Goal: Communication & Community: Ask a question

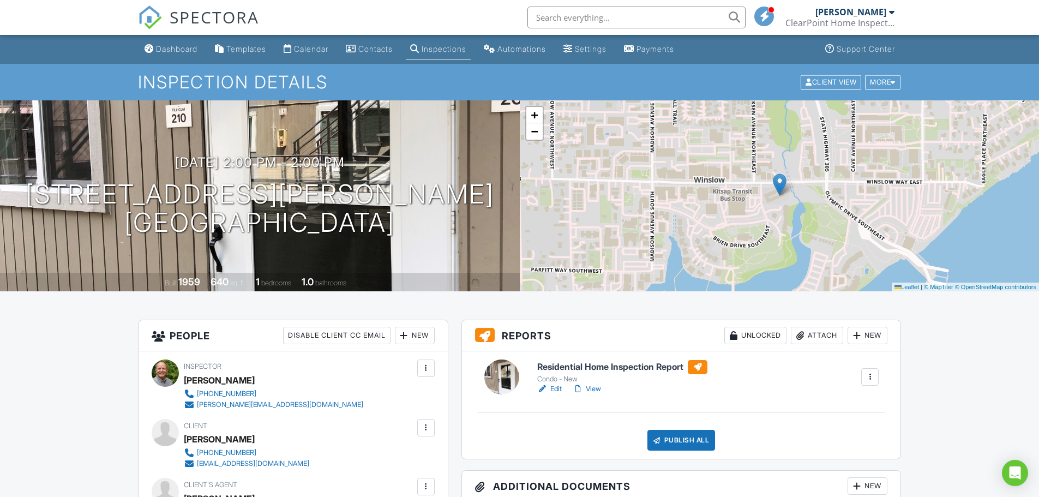
click at [578, 367] on h6 "Residential Home Inspection Report" at bounding box center [622, 367] width 170 height 14
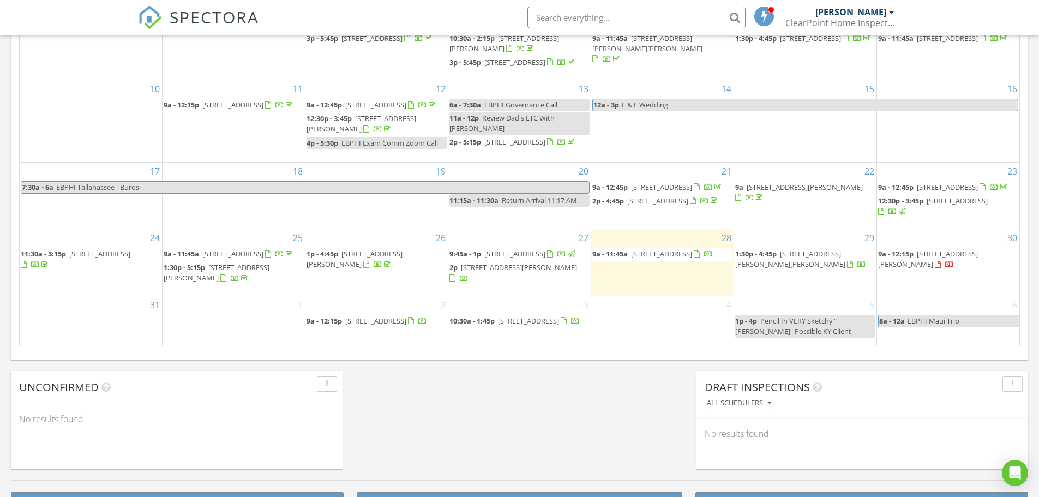
scroll to position [1010, 1056]
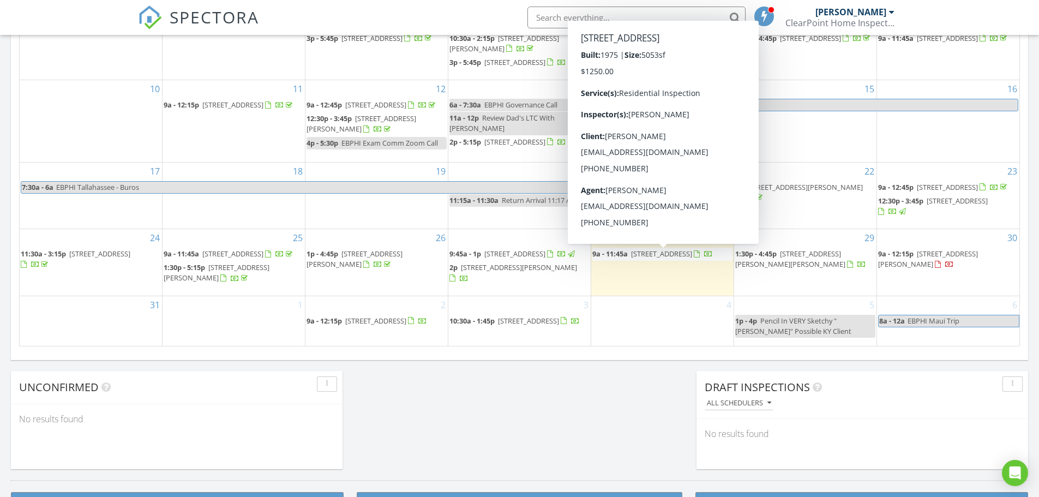
click at [639, 259] on span "6353 N E Gratittude Private Way, Poulsbo 98370" at bounding box center [661, 254] width 61 height 10
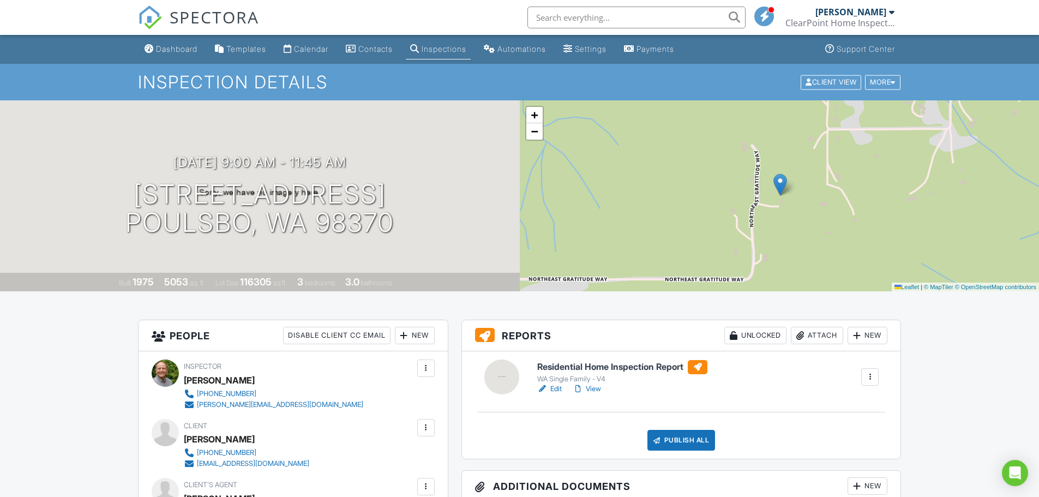
click at [178, 49] on div "Dashboard" at bounding box center [176, 48] width 41 height 9
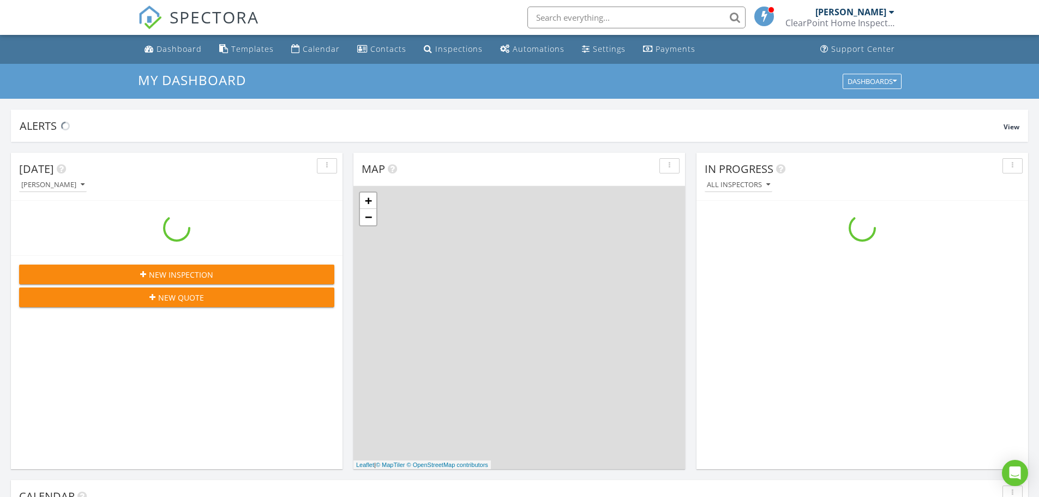
scroll to position [1010, 1056]
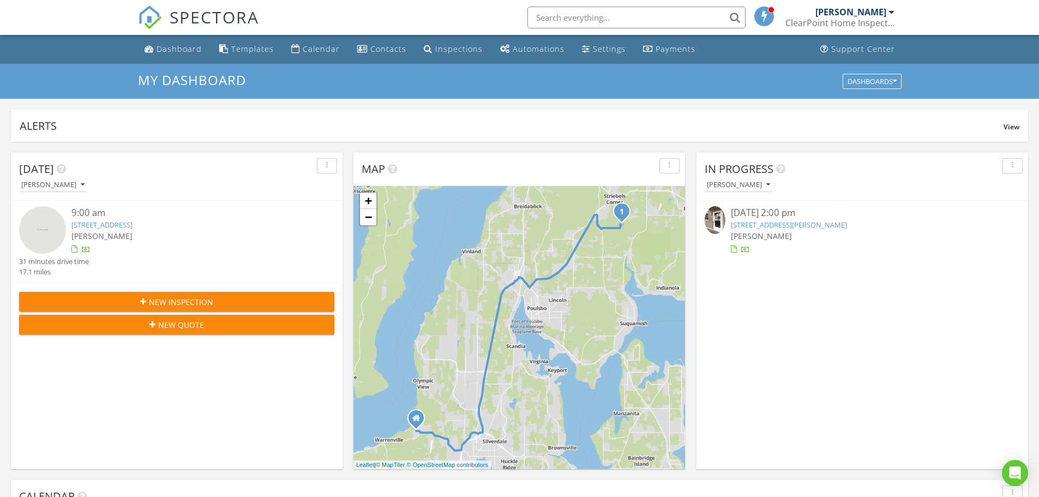
click at [755, 228] on link "465 Winslow Way E 210, Bainbridge Island, WA 98110" at bounding box center [789, 225] width 116 height 10
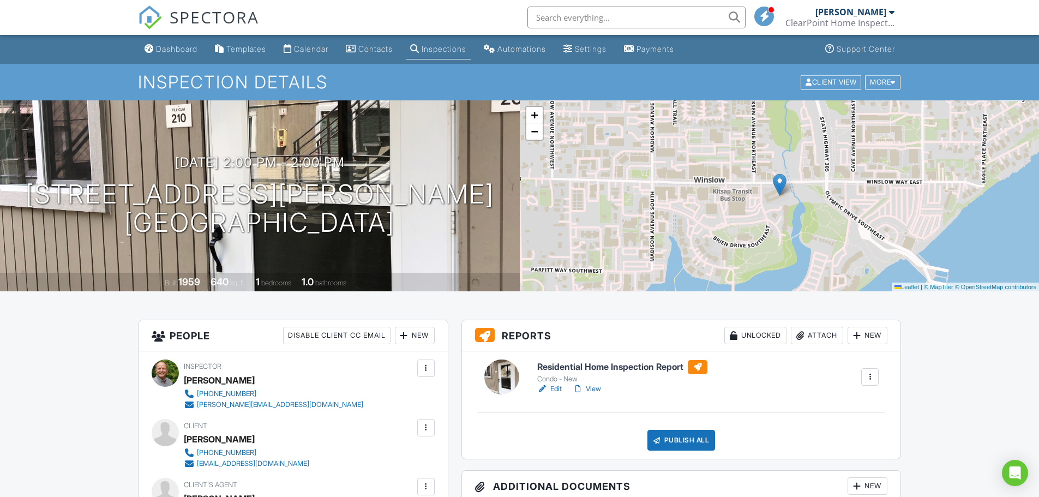
click at [572, 370] on h6 "Residential Home Inspection Report" at bounding box center [622, 367] width 170 height 14
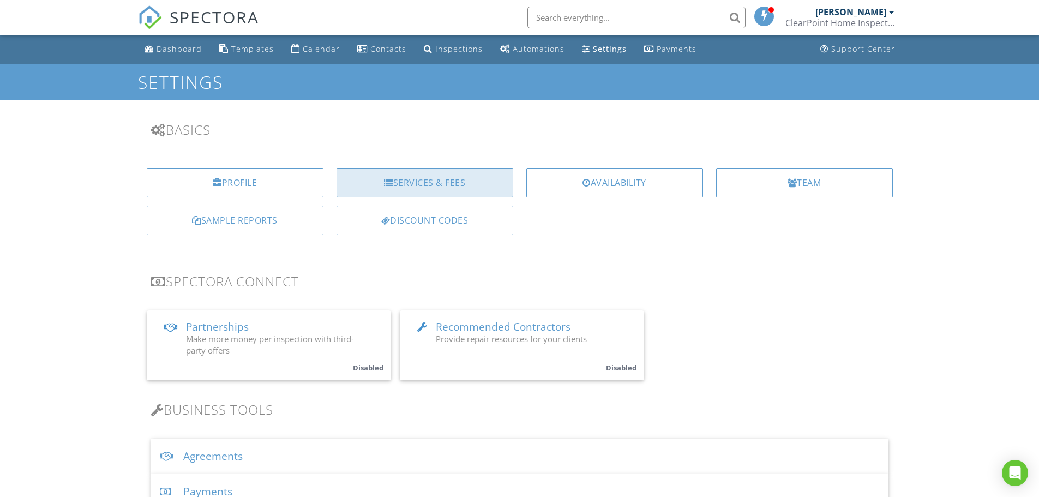
click at [398, 180] on div "Services & Fees" at bounding box center [425, 182] width 177 height 29
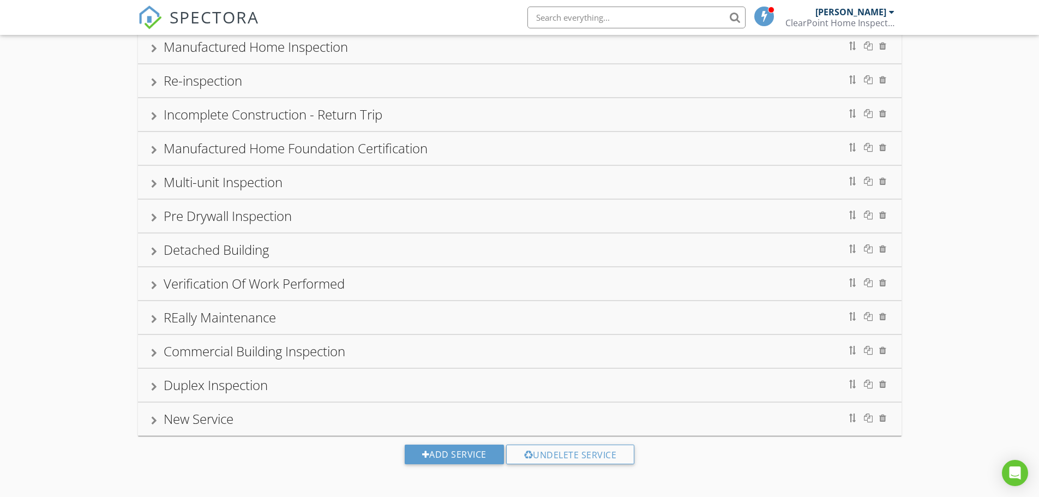
scroll to position [359, 0]
click at [269, 355] on div "Commercial Building Inspection" at bounding box center [255, 349] width 182 height 18
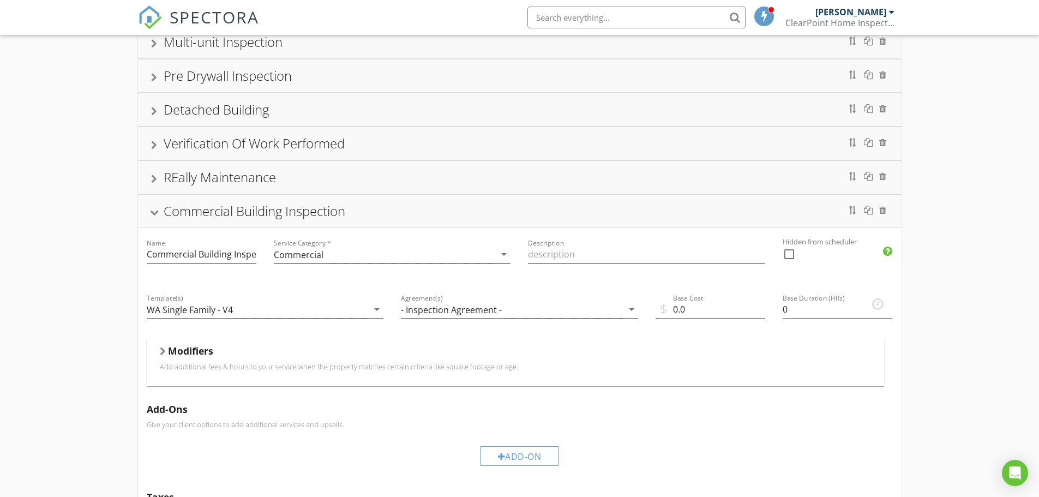
scroll to position [523, 0]
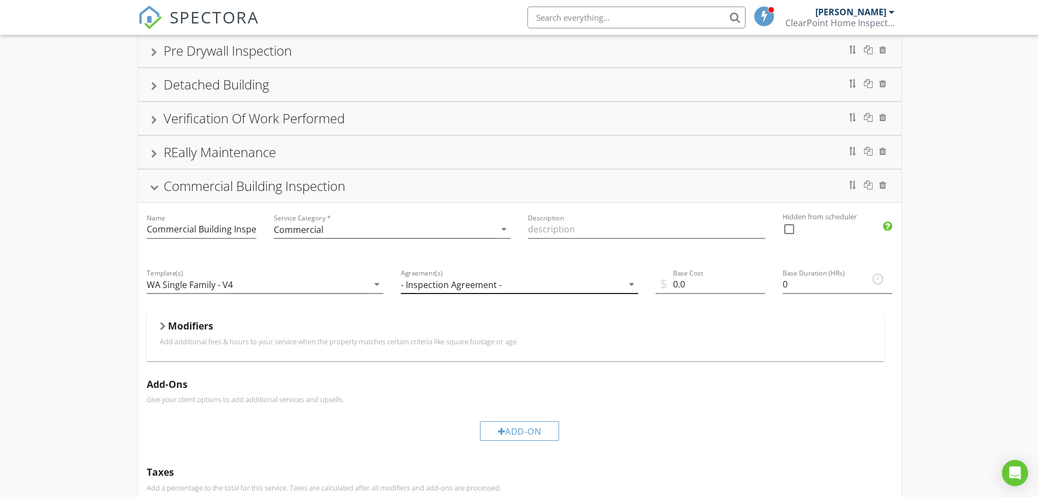
click at [431, 287] on div "- Inspection Agreement -" at bounding box center [451, 285] width 101 height 10
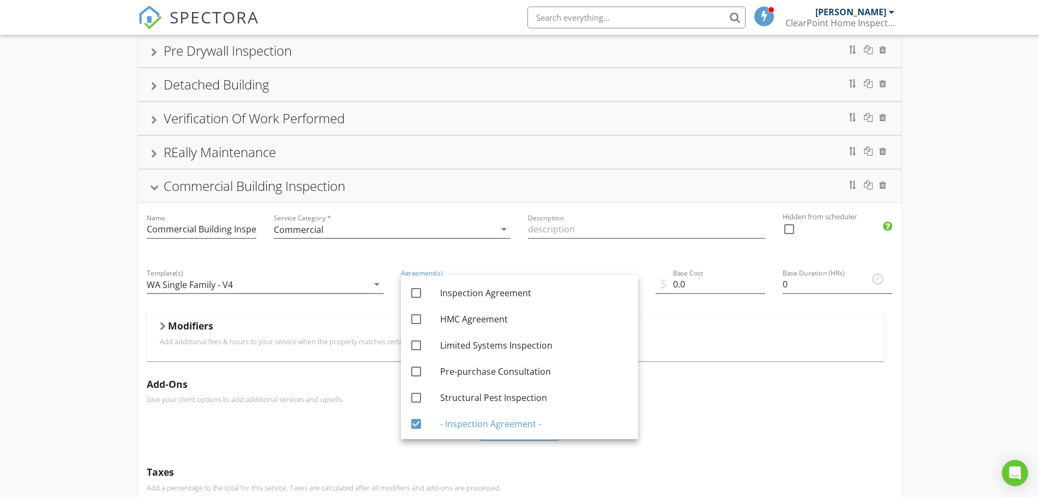
click at [68, 269] on div "Condominium Residential Inspection Residential Inspection 2 Home Maintenance Ch…" at bounding box center [519, 157] width 1039 height 1160
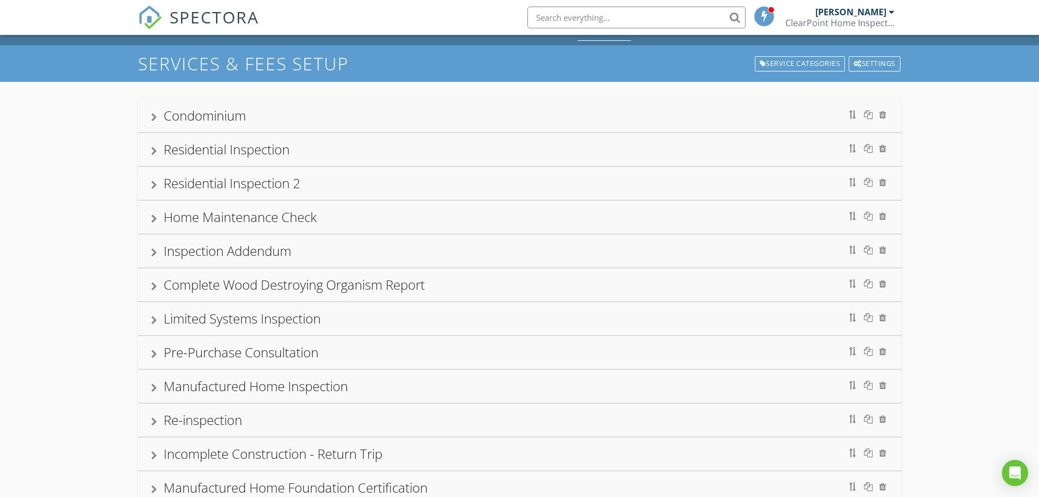
scroll to position [0, 0]
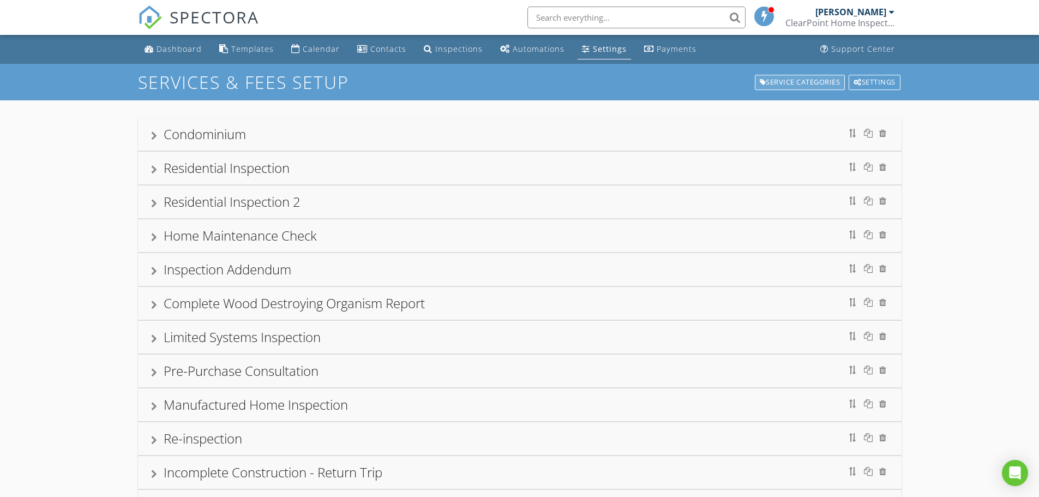
click at [804, 82] on div "Service Categories" at bounding box center [800, 82] width 91 height 15
click at [599, 48] on div "Settings" at bounding box center [610, 49] width 34 height 10
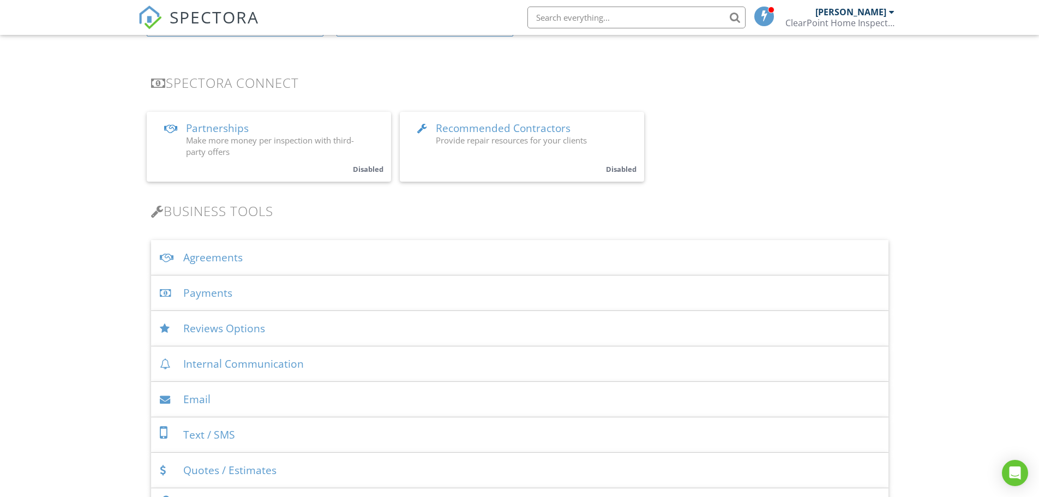
scroll to position [218, 0]
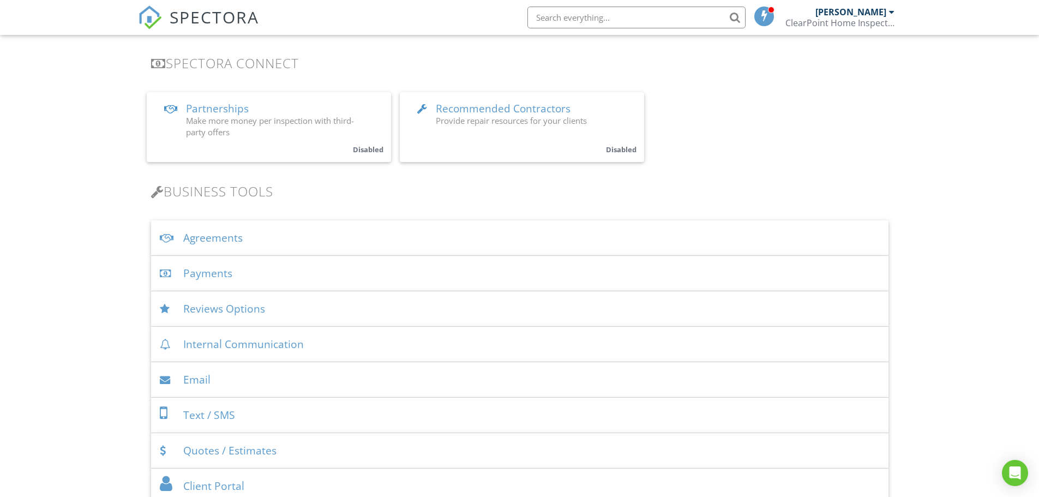
click at [209, 239] on div "Agreements" at bounding box center [519, 237] width 737 height 35
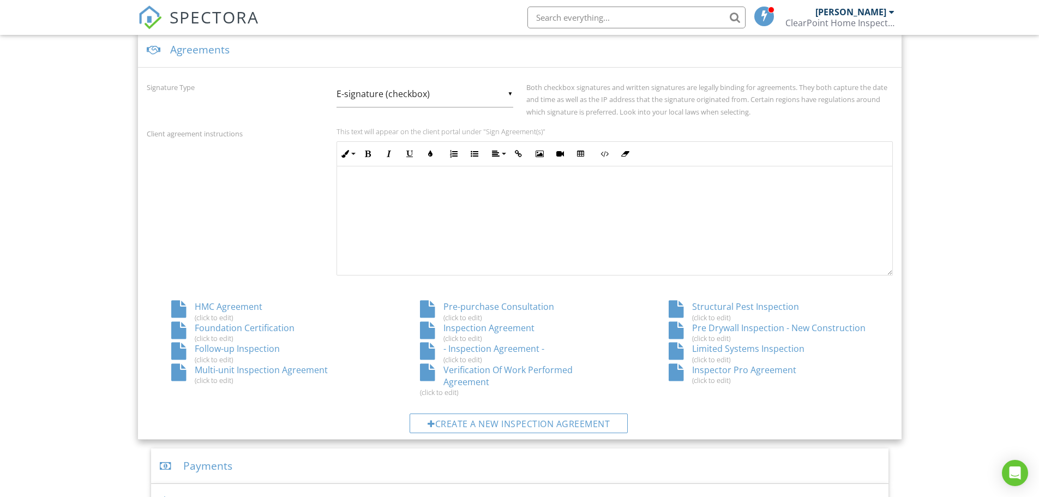
scroll to position [491, 0]
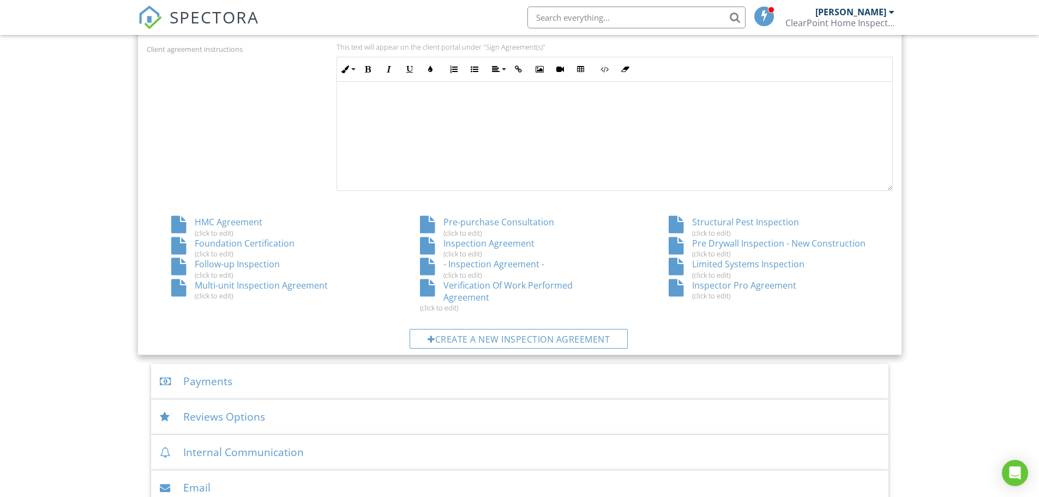
click at [486, 265] on div "- Inspection Agreement - (click to edit)" at bounding box center [519, 268] width 249 height 21
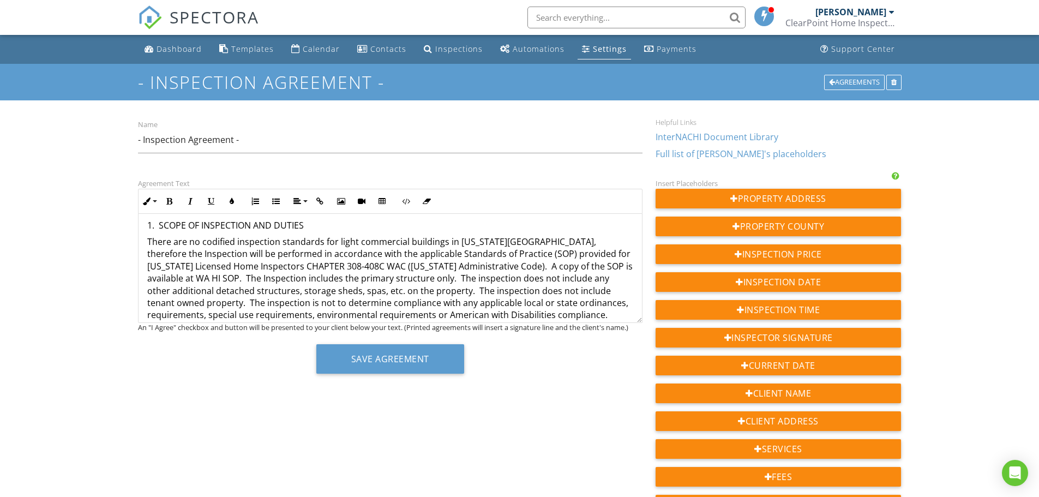
scroll to position [327, 0]
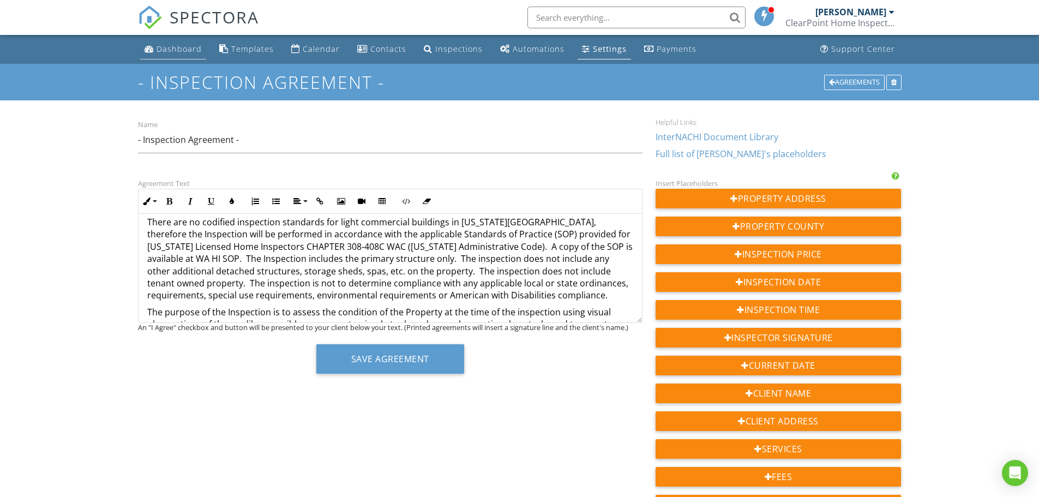
click at [176, 51] on div "Dashboard" at bounding box center [179, 49] width 45 height 10
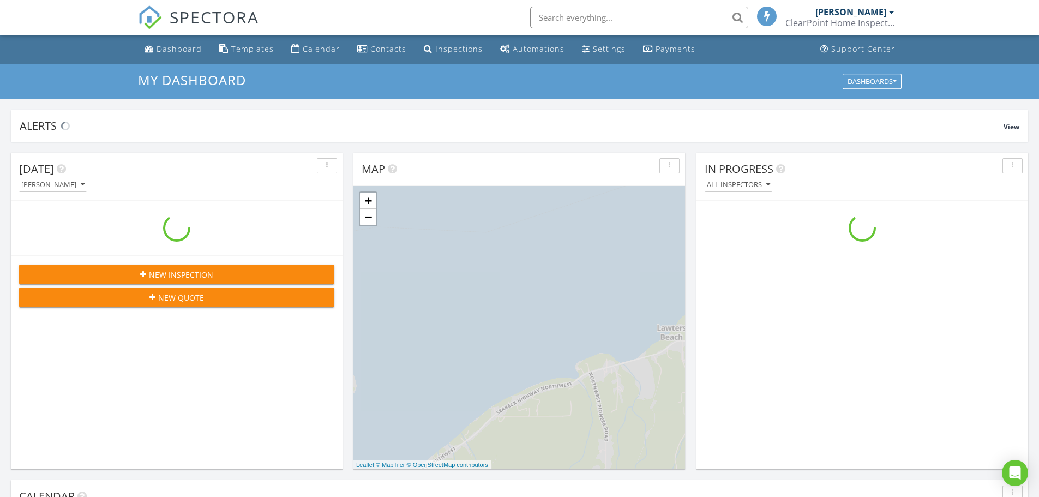
scroll to position [1010, 1056]
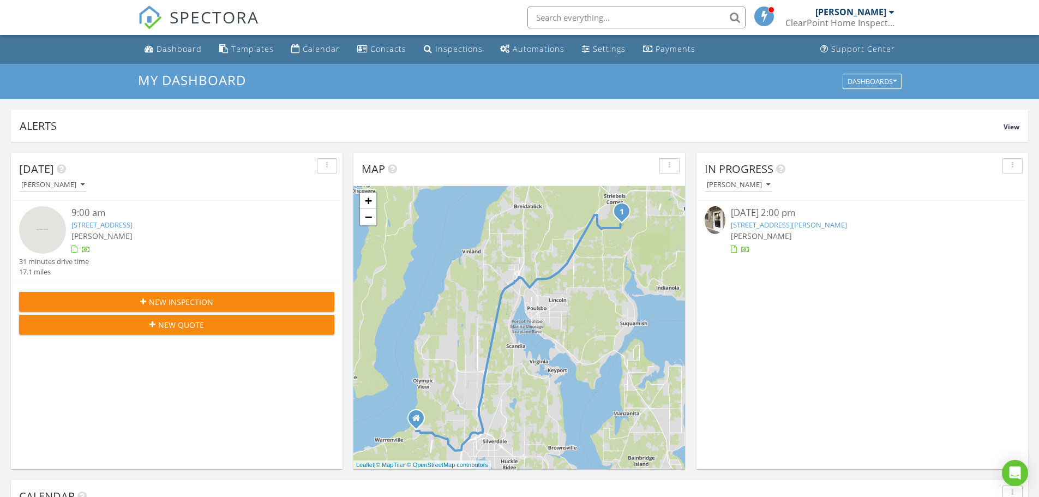
click at [759, 226] on link "[STREET_ADDRESS][PERSON_NAME]" at bounding box center [789, 225] width 116 height 10
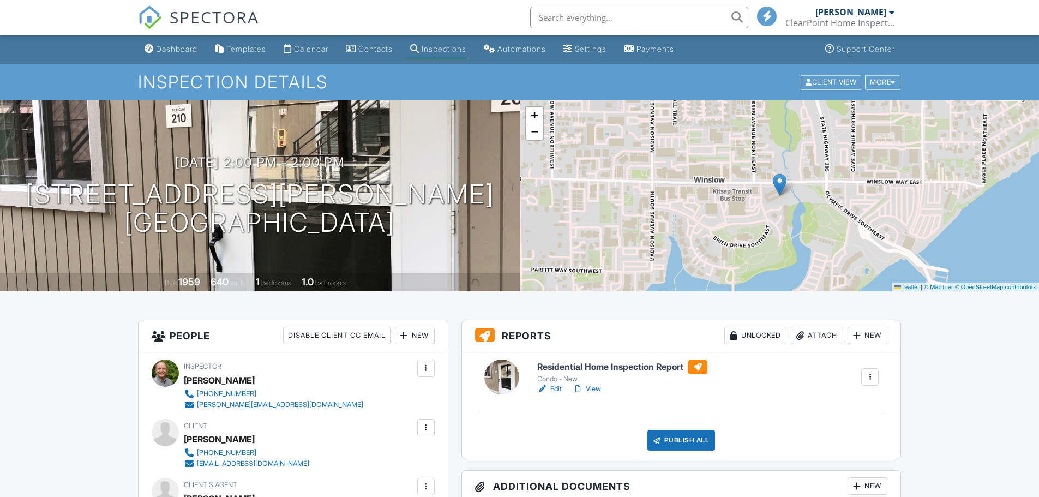
click at [569, 369] on h6 "Residential Home Inspection Report" at bounding box center [622, 367] width 170 height 14
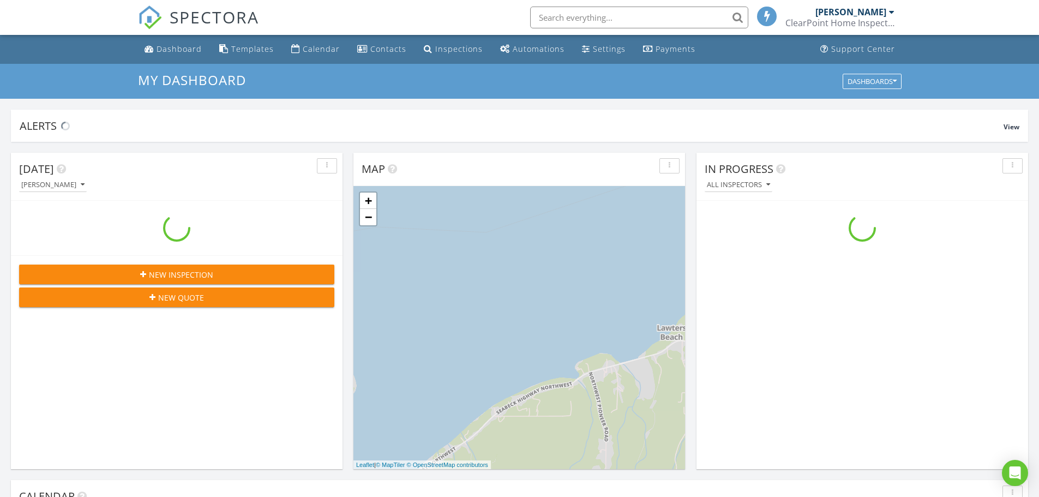
scroll to position [1010, 1056]
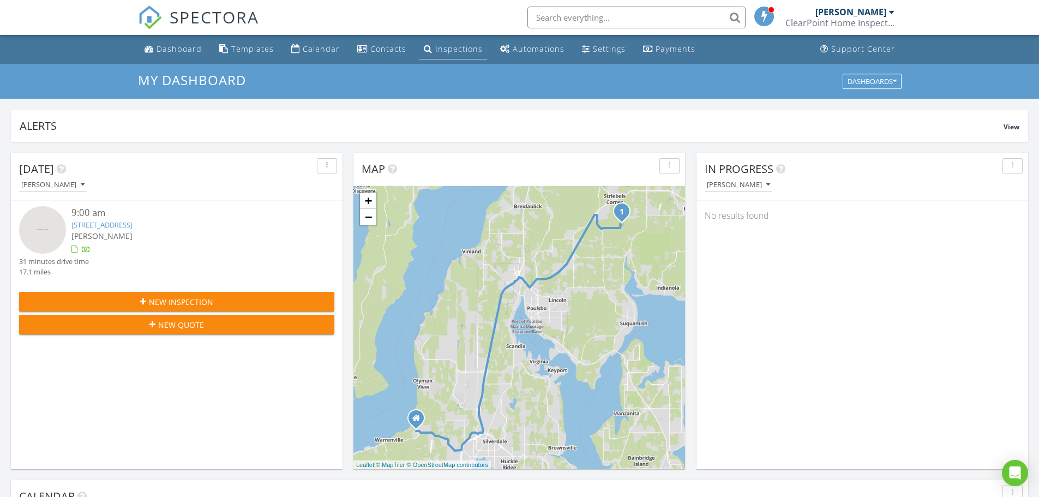
click at [458, 52] on div "Inspections" at bounding box center [458, 49] width 47 height 10
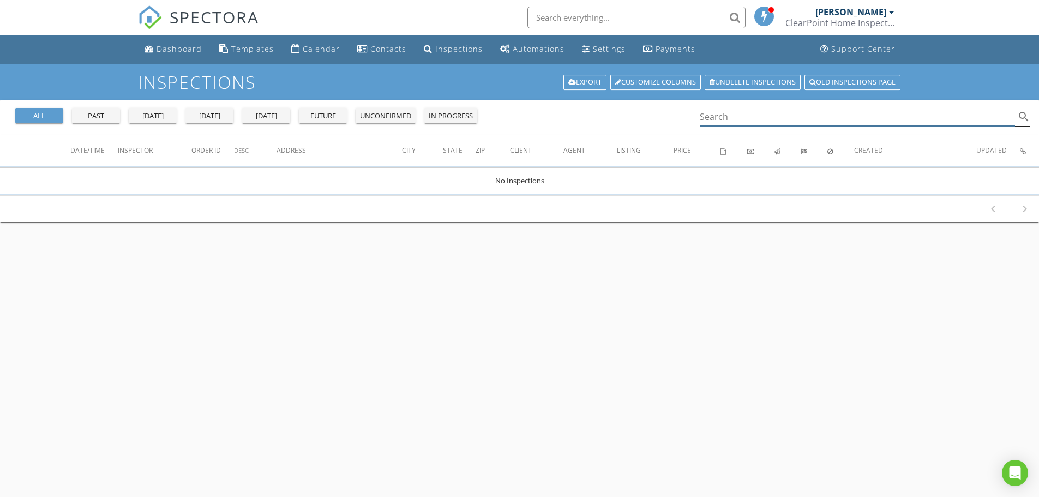
click at [718, 116] on input "Search" at bounding box center [858, 117] width 316 height 18
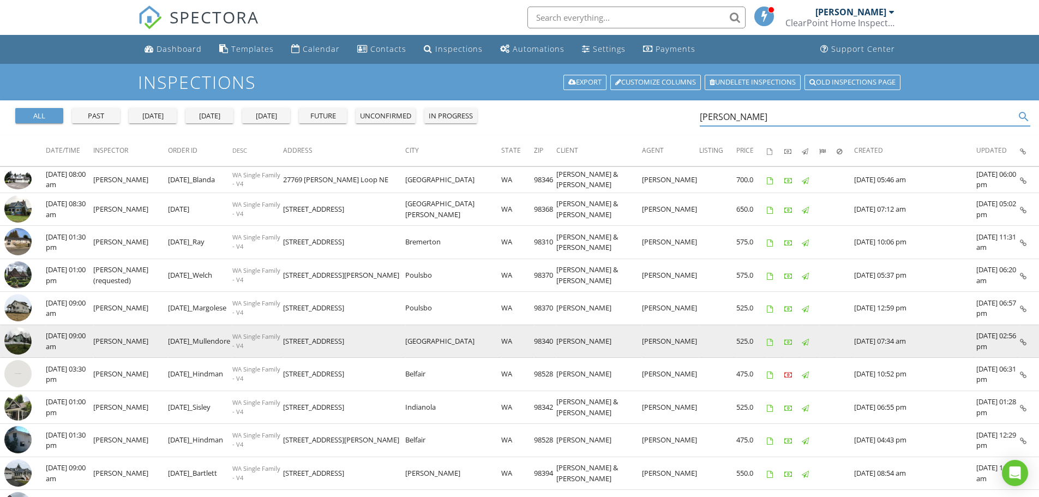
type input "[PERSON_NAME]"
click at [13, 339] on img at bounding box center [17, 340] width 27 height 27
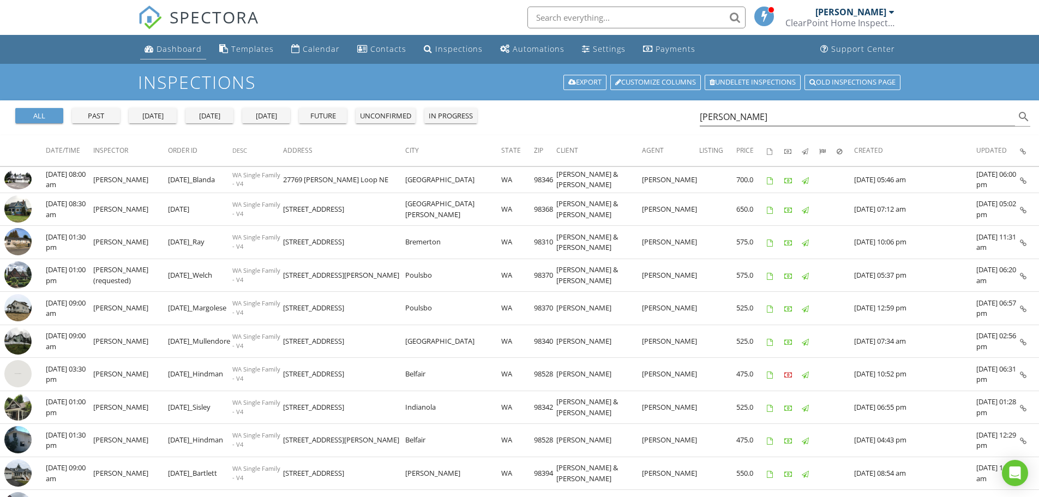
click at [183, 50] on div "Dashboard" at bounding box center [179, 49] width 45 height 10
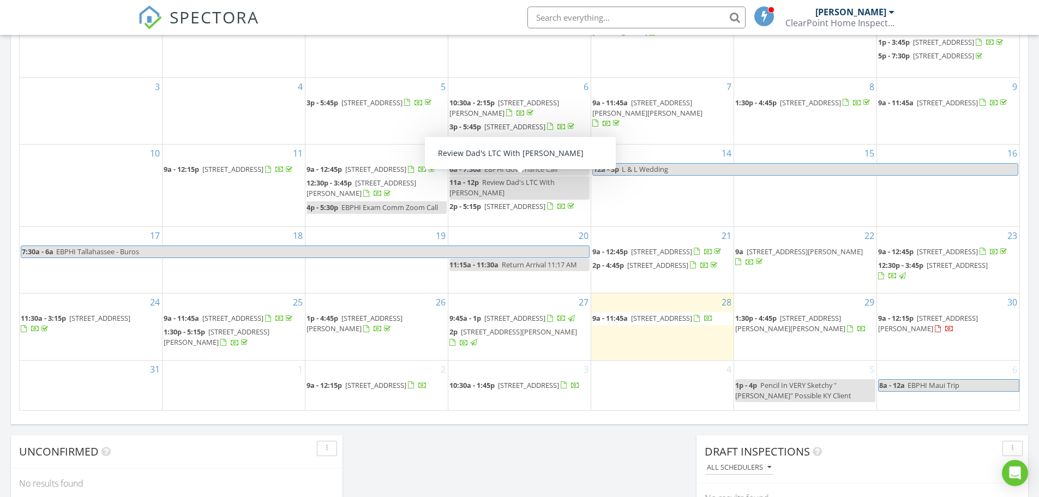
scroll to position [600, 0]
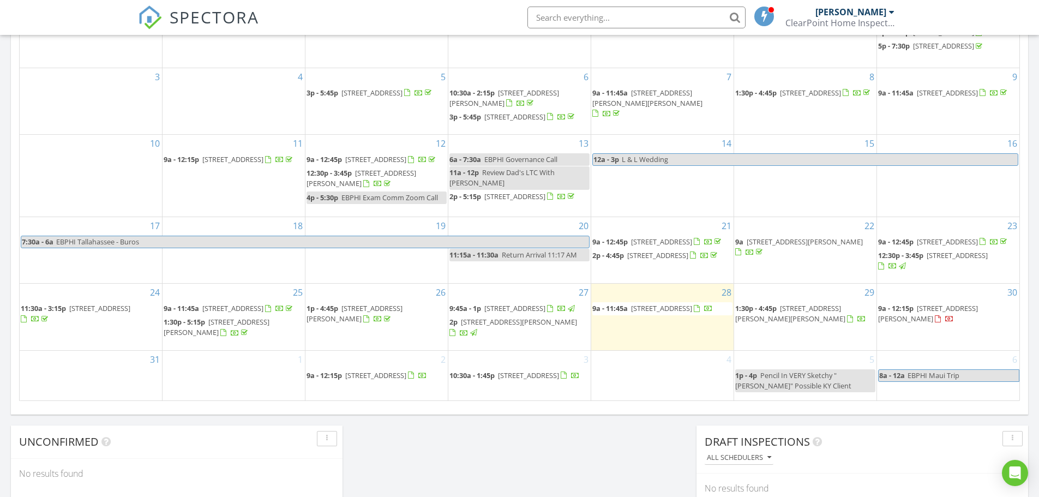
click at [487, 380] on span "10:30a - 1:45p" at bounding box center [471, 375] width 45 height 10
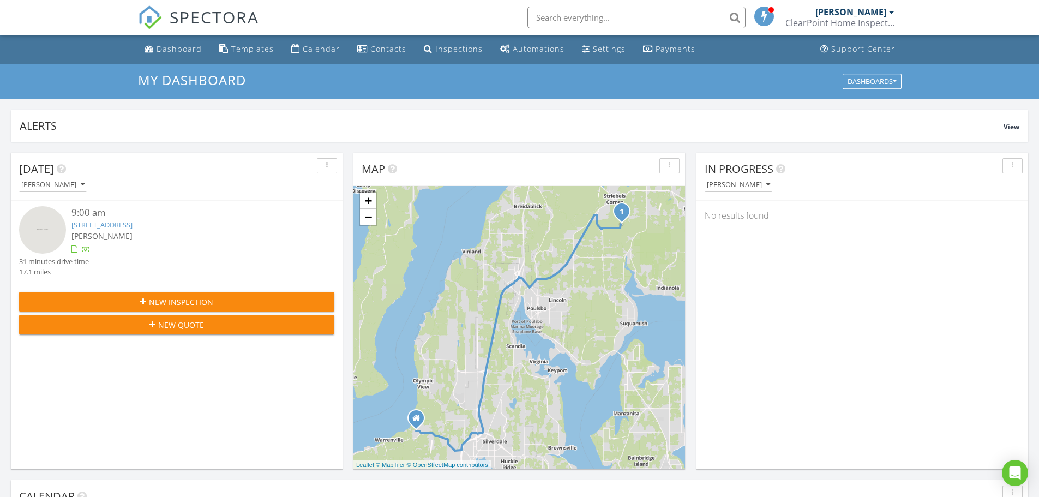
click at [447, 50] on div "Inspections" at bounding box center [458, 49] width 47 height 10
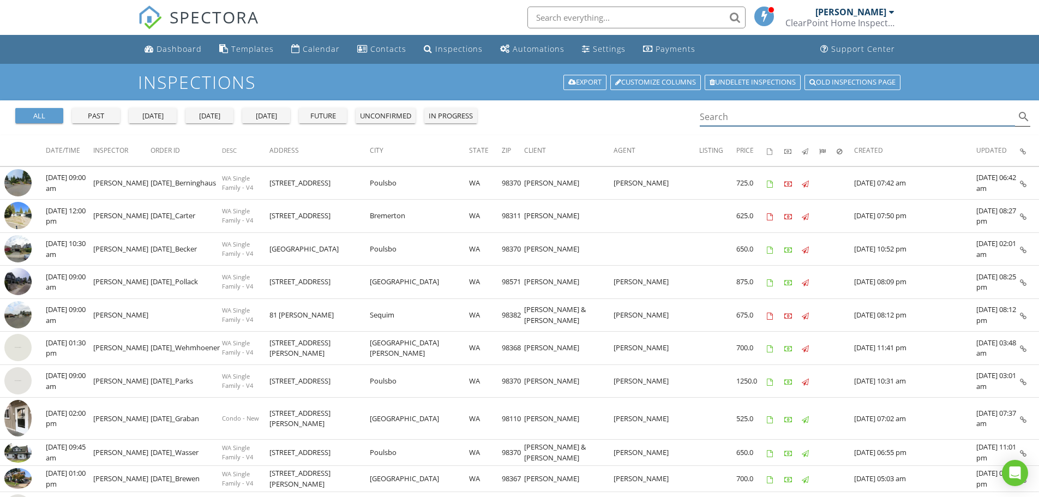
click at [718, 115] on input "Search" at bounding box center [858, 117] width 316 height 18
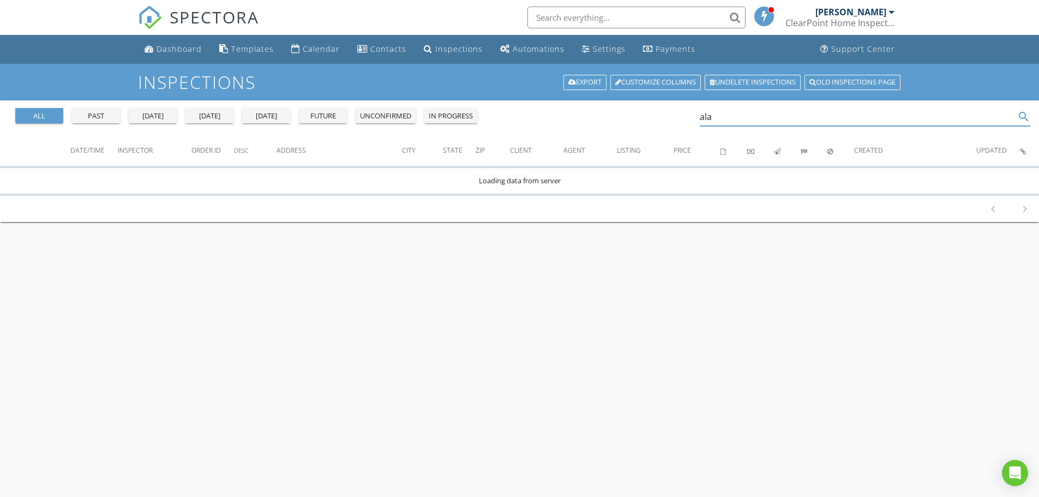
type input "alan"
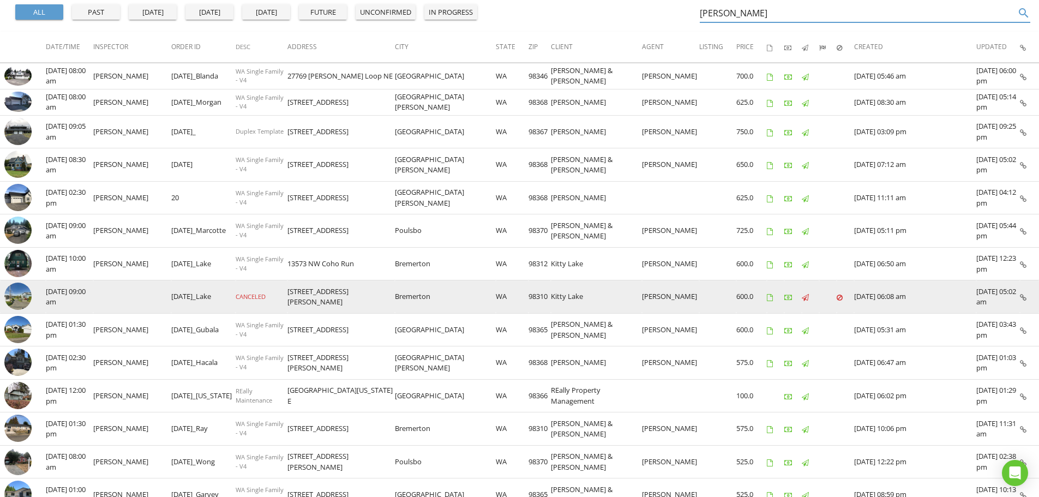
scroll to position [109, 0]
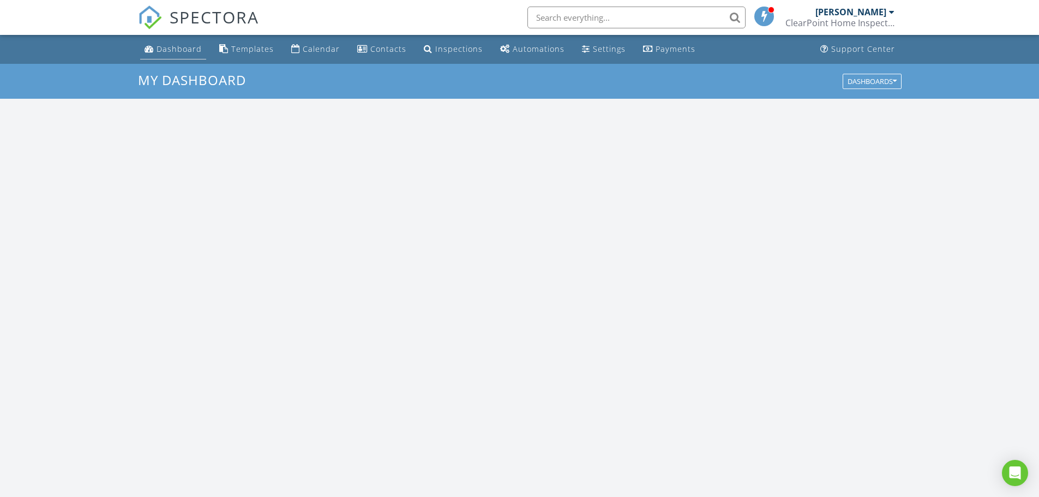
scroll to position [1010, 1056]
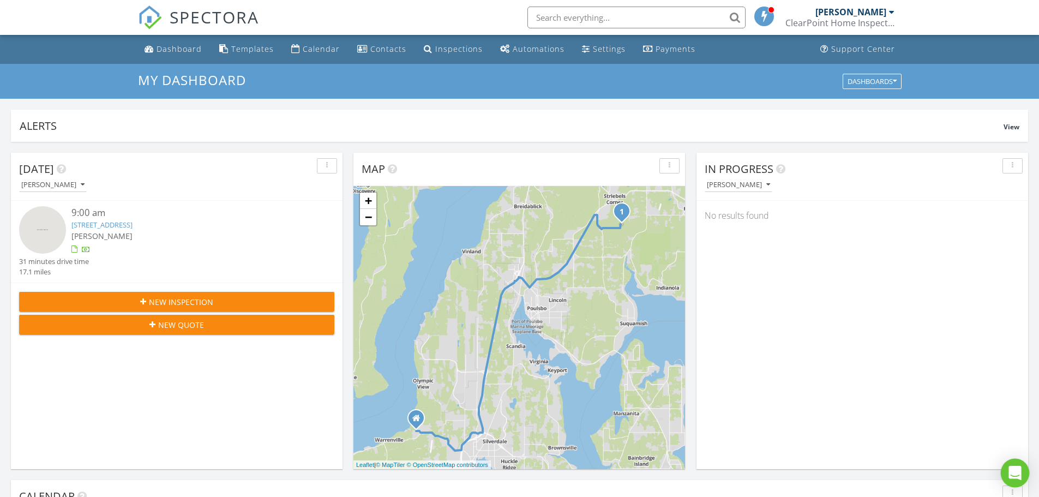
click at [1014, 475] on icon "Open Intercom Messenger" at bounding box center [1014, 473] width 13 height 14
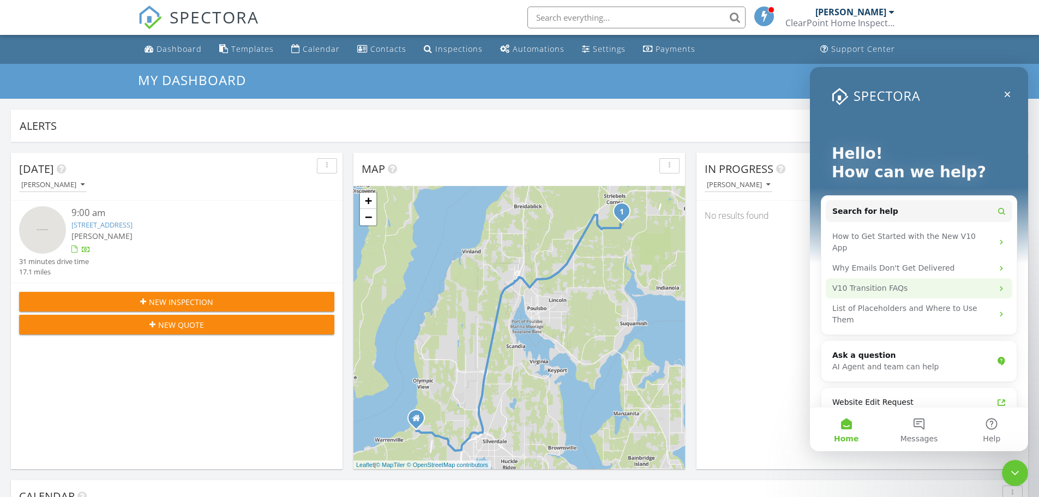
scroll to position [0, 0]
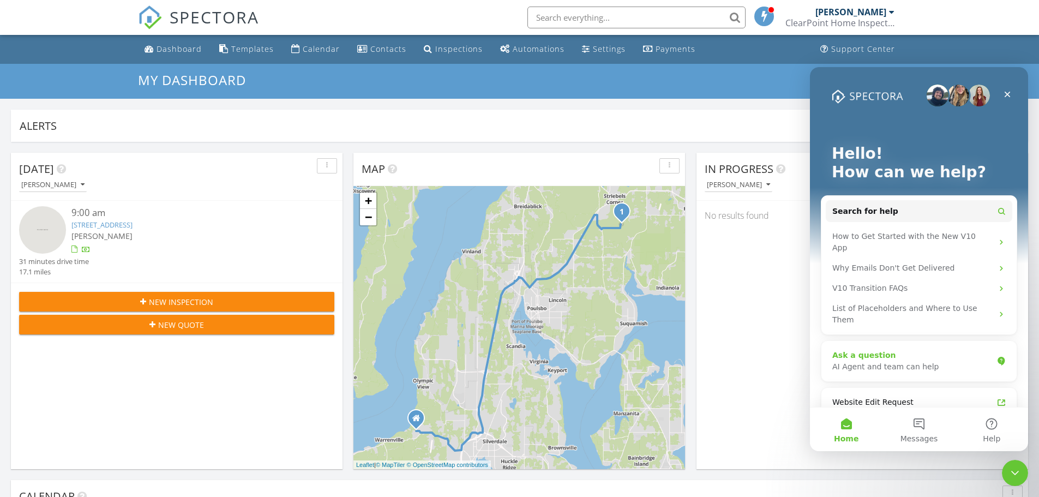
click at [882, 350] on div "Ask a question" at bounding box center [912, 355] width 160 height 11
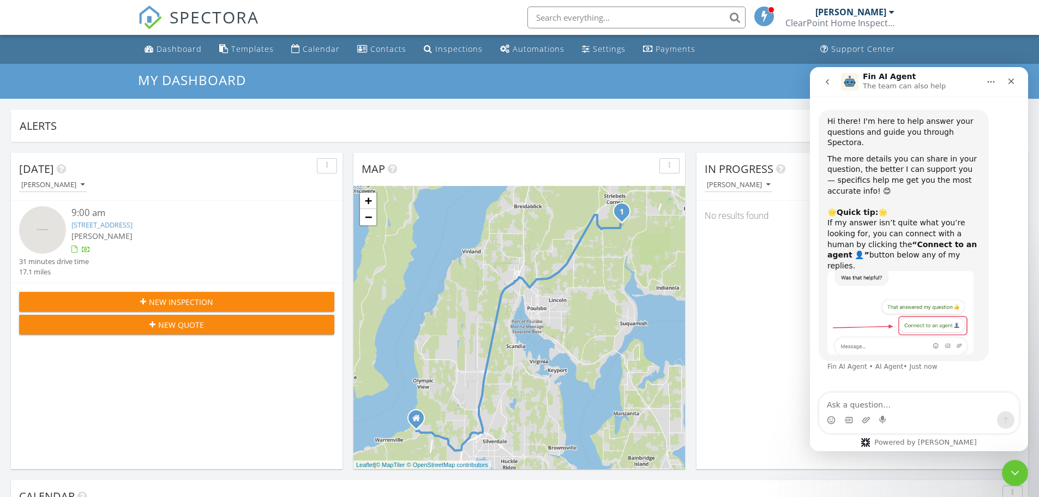
click at [889, 404] on textarea "Ask a question…" at bounding box center [919, 402] width 200 height 19
type textarea "why do I get multiple pictures in my phone when I only take one picture in the …"
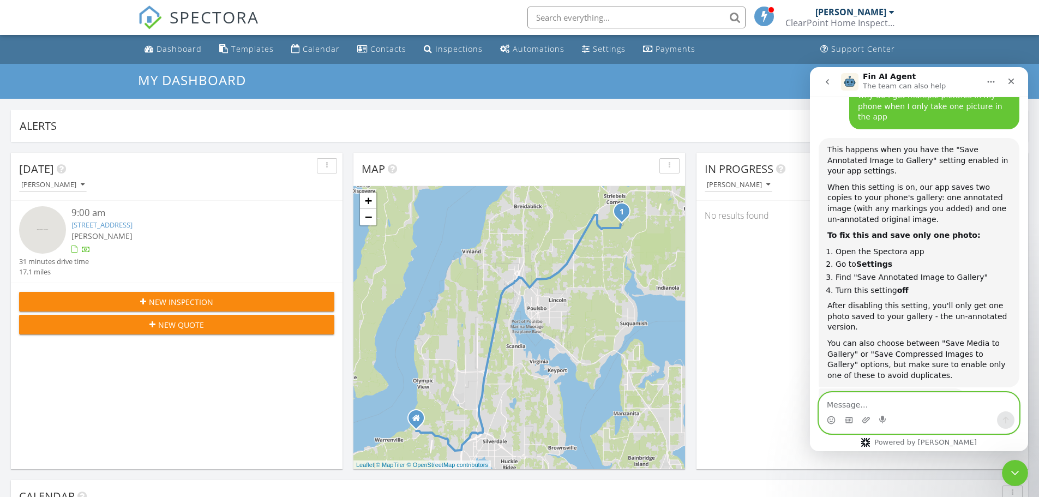
scroll to position [290, 0]
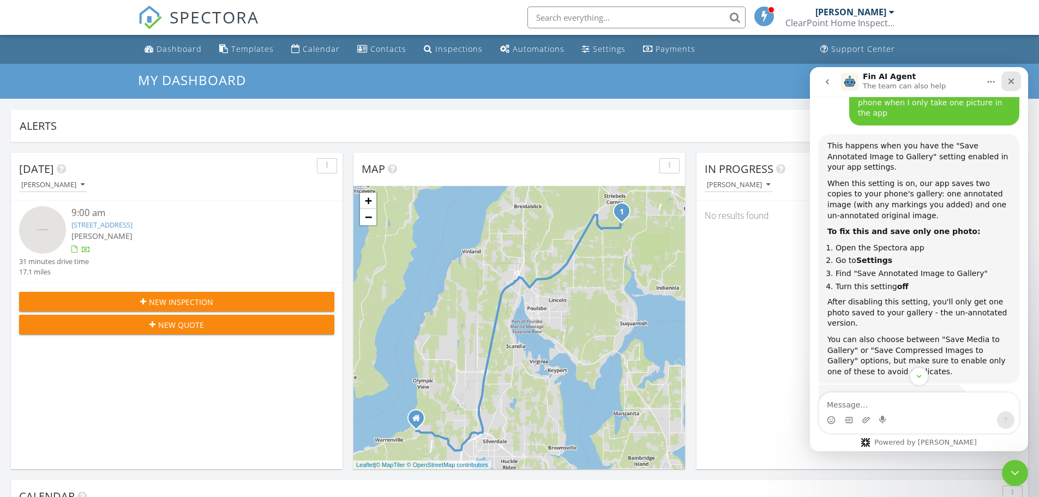
click at [1010, 79] on icon "Close" at bounding box center [1011, 82] width 6 height 6
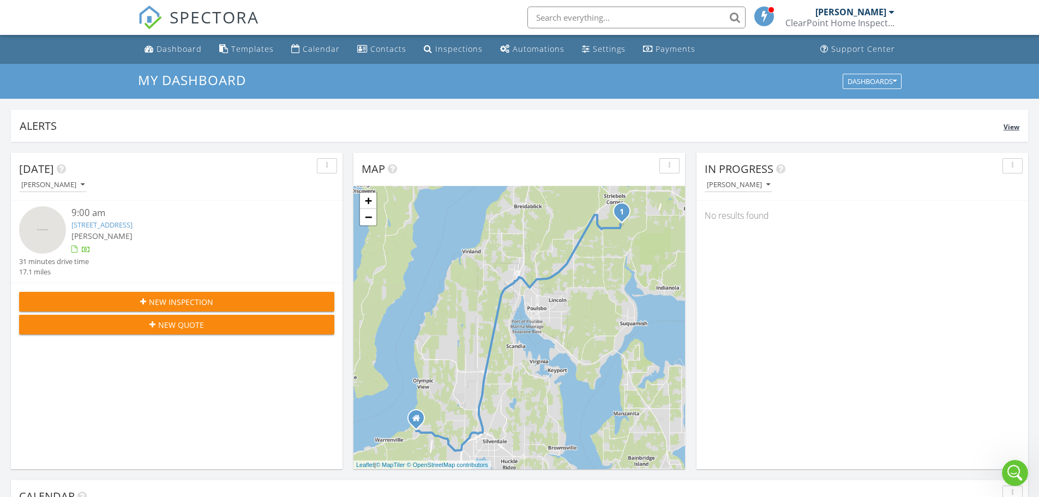
scroll to position [340, 0]
